Goal: Transaction & Acquisition: Purchase product/service

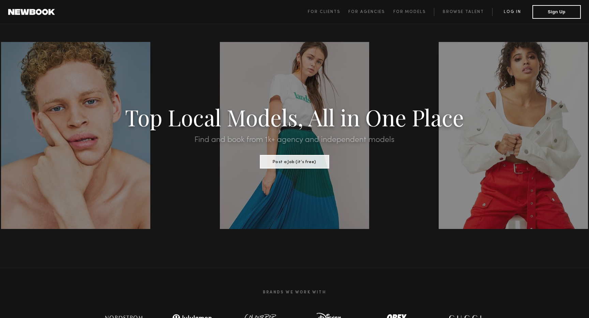
click at [518, 9] on link "Log in" at bounding box center [512, 12] width 40 height 8
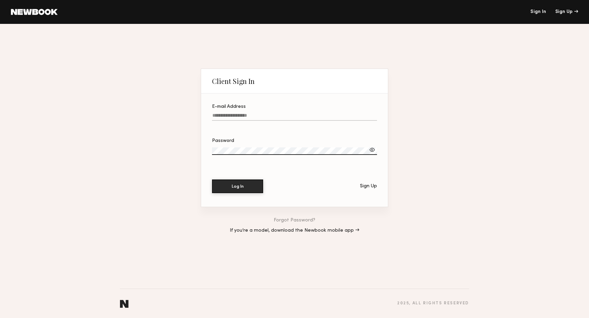
type input "**********"
click at [246, 190] on button "Log In" at bounding box center [237, 186] width 51 height 14
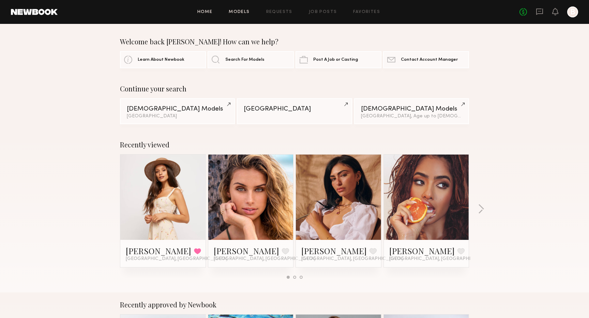
click at [246, 12] on link "Models" at bounding box center [239, 12] width 21 height 4
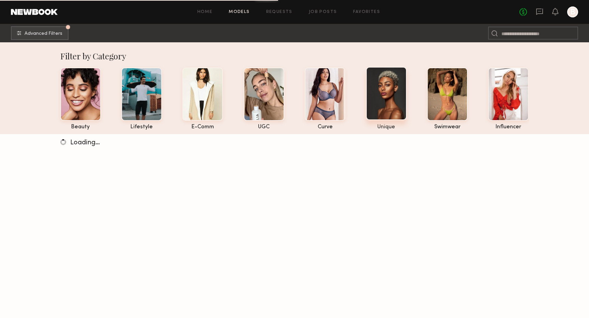
click at [377, 91] on div at bounding box center [386, 93] width 41 height 53
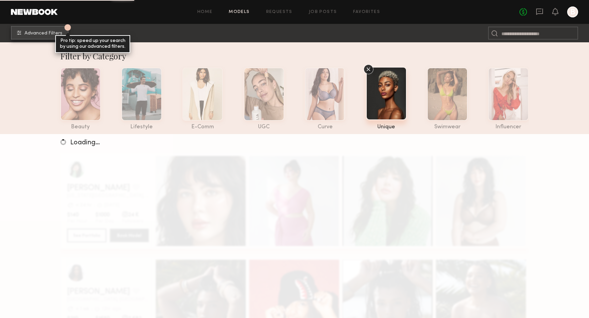
click at [46, 30] on button "1 Advanced Filters Pro tip: speed up your search by using our advanced filters." at bounding box center [40, 33] width 58 height 14
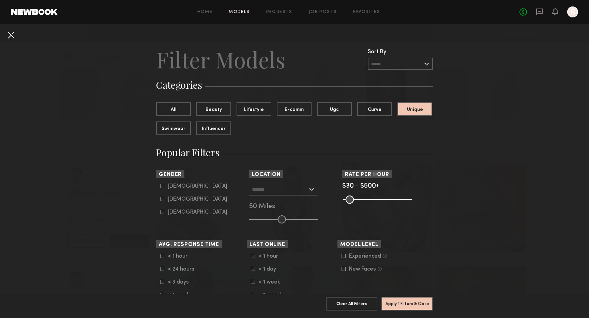
click at [12, 34] on button at bounding box center [10, 34] width 11 height 11
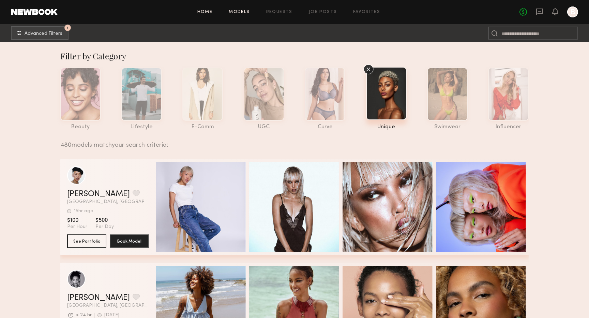
click at [209, 11] on link "Home" at bounding box center [204, 12] width 15 height 4
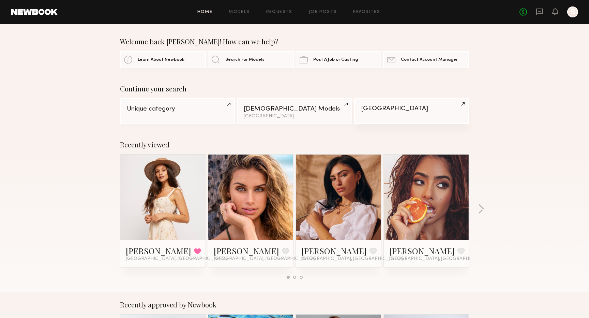
click at [397, 106] on div "Los Angeles" at bounding box center [411, 108] width 101 height 6
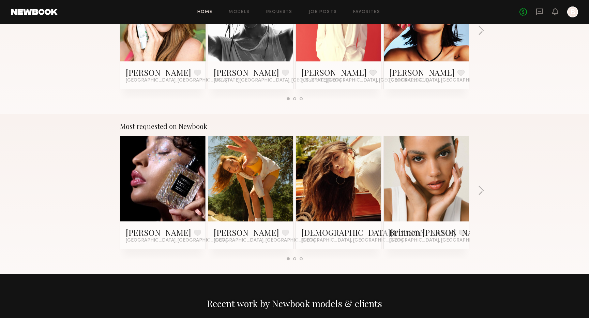
scroll to position [513, 0]
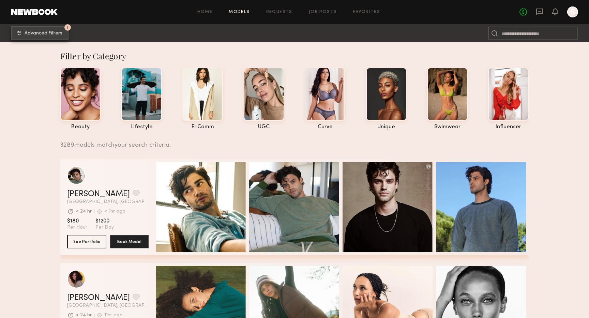
click at [29, 36] on button "1 Advanced Filters" at bounding box center [40, 33] width 58 height 14
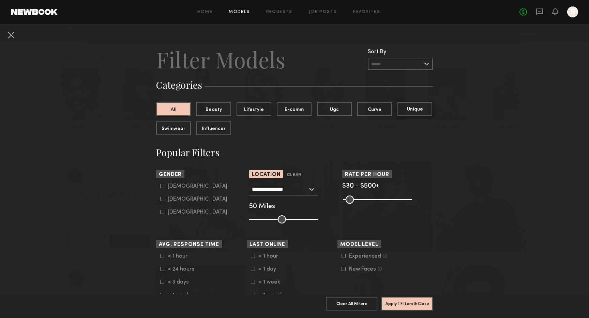
click at [407, 110] on button "Unique" at bounding box center [414, 109] width 35 height 14
click at [397, 66] on input "text" at bounding box center [400, 64] width 65 height 12
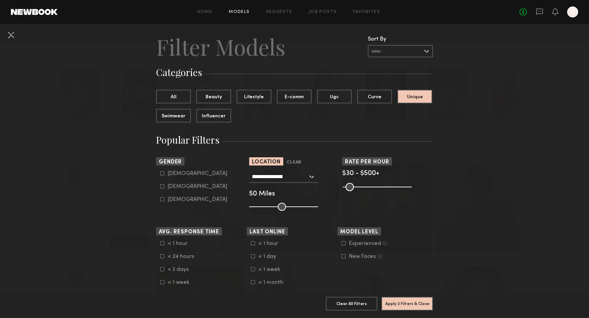
scroll to position [21, 0]
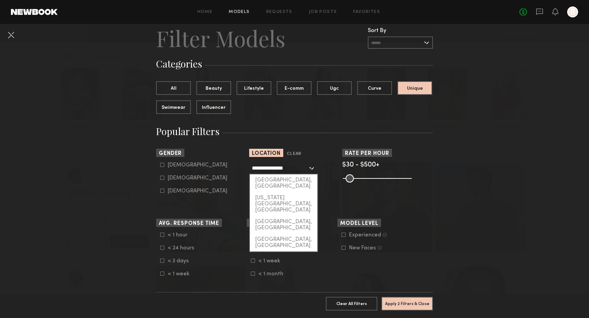
click at [259, 169] on input "**********" at bounding box center [280, 168] width 56 height 12
click at [277, 192] on div "New York City, NY" at bounding box center [283, 204] width 67 height 24
type input "**********"
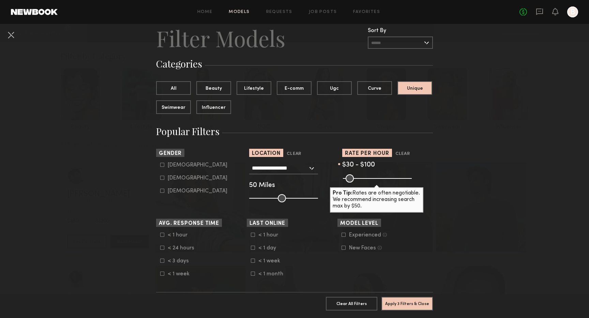
drag, startPoint x: 408, startPoint y: 178, endPoint x: 356, endPoint y: 178, distance: 52.5
type input "***"
click at [356, 178] on input "range" at bounding box center [377, 178] width 69 height 8
click at [399, 301] on button "Apply 3 Filters & Close" at bounding box center [406, 303] width 51 height 14
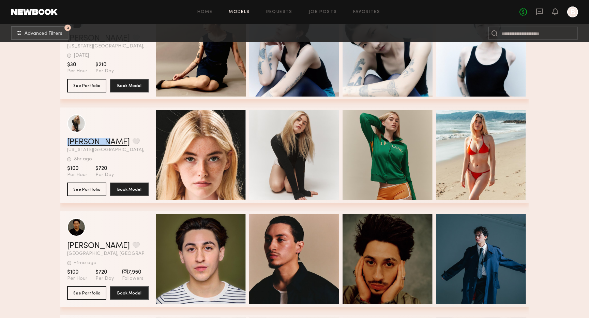
scroll to position [2945, 0]
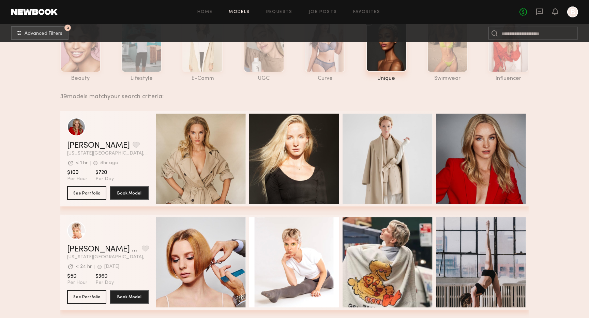
scroll to position [0, 0]
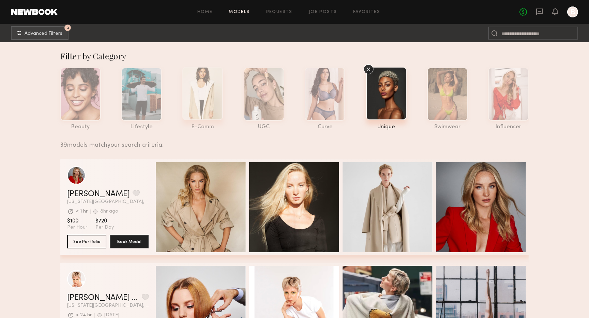
click at [192, 94] on div at bounding box center [202, 93] width 41 height 53
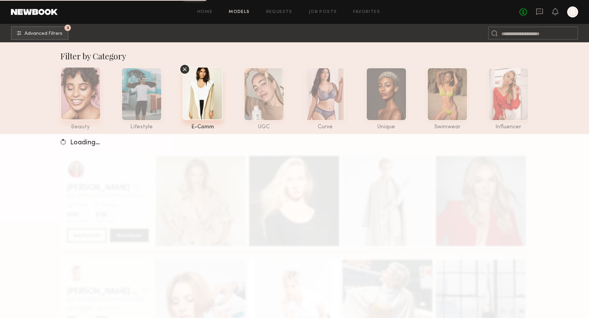
click at [93, 99] on div at bounding box center [80, 93] width 41 height 53
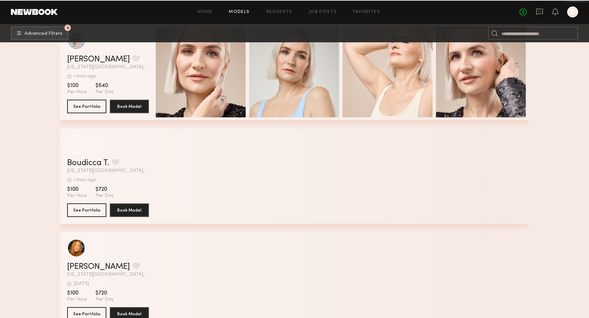
scroll to position [9567, 0]
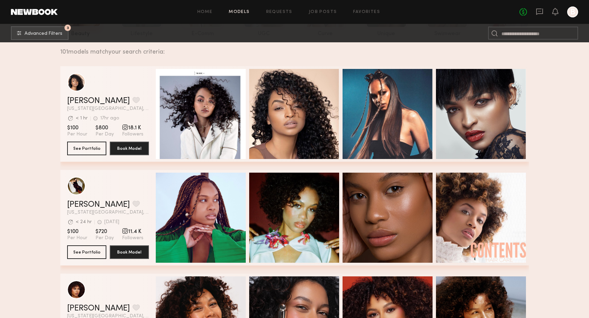
scroll to position [0, 0]
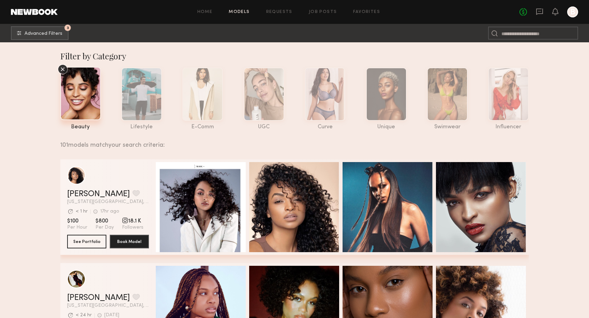
click at [63, 69] on icon at bounding box center [63, 69] width 4 height 4
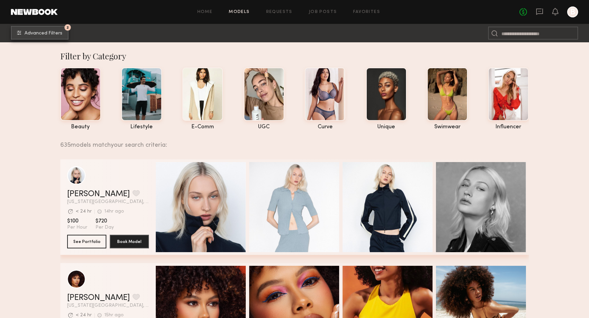
click at [60, 33] on span "Advanced Filters" at bounding box center [44, 33] width 38 height 5
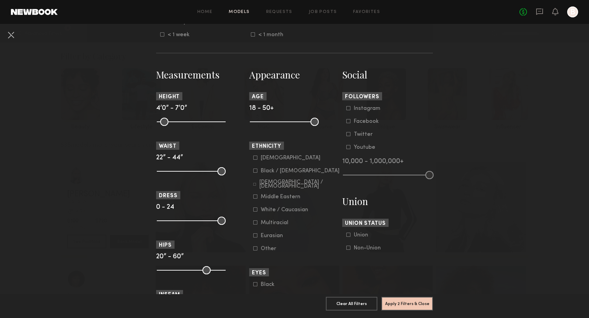
scroll to position [268, 0]
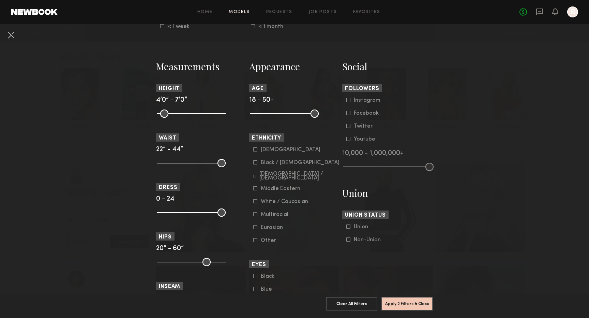
click at [288, 162] on div "Black / African American" at bounding box center [300, 163] width 79 height 4
click at [391, 301] on button "Apply 3 Filters & Close" at bounding box center [406, 303] width 51 height 14
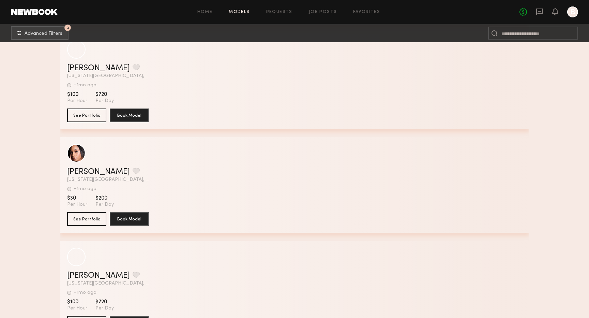
scroll to position [10755, 0]
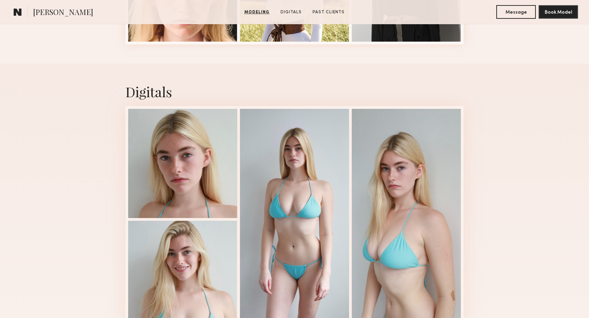
scroll to position [430, 0]
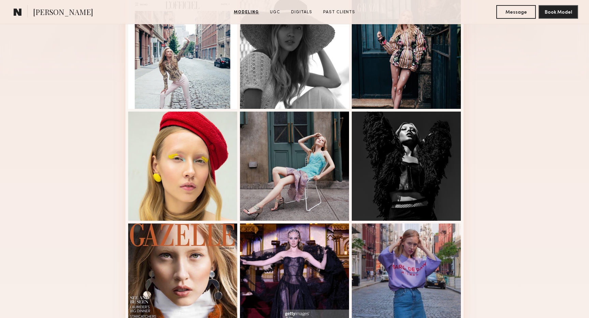
scroll to position [91, 0]
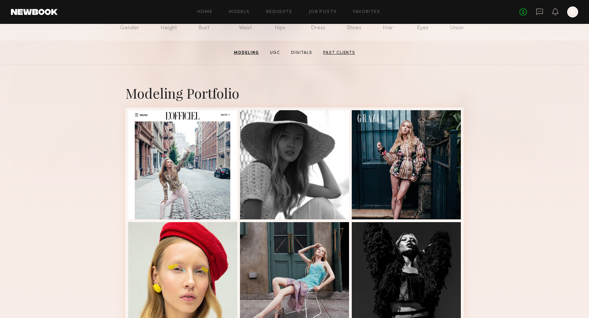
click at [334, 50] on link "Past Clients" at bounding box center [338, 53] width 37 height 6
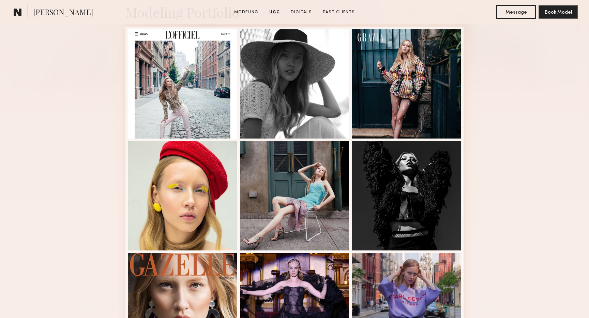
scroll to position [137, 0]
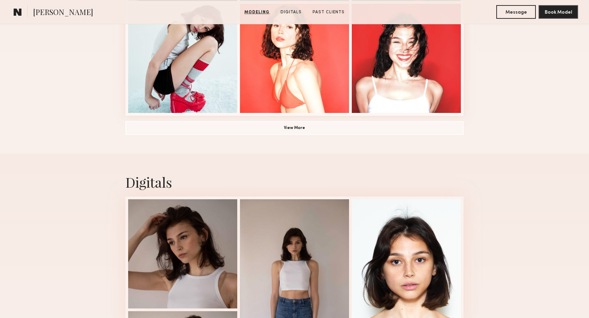
scroll to position [666, 0]
